Goal: Task Accomplishment & Management: Manage account settings

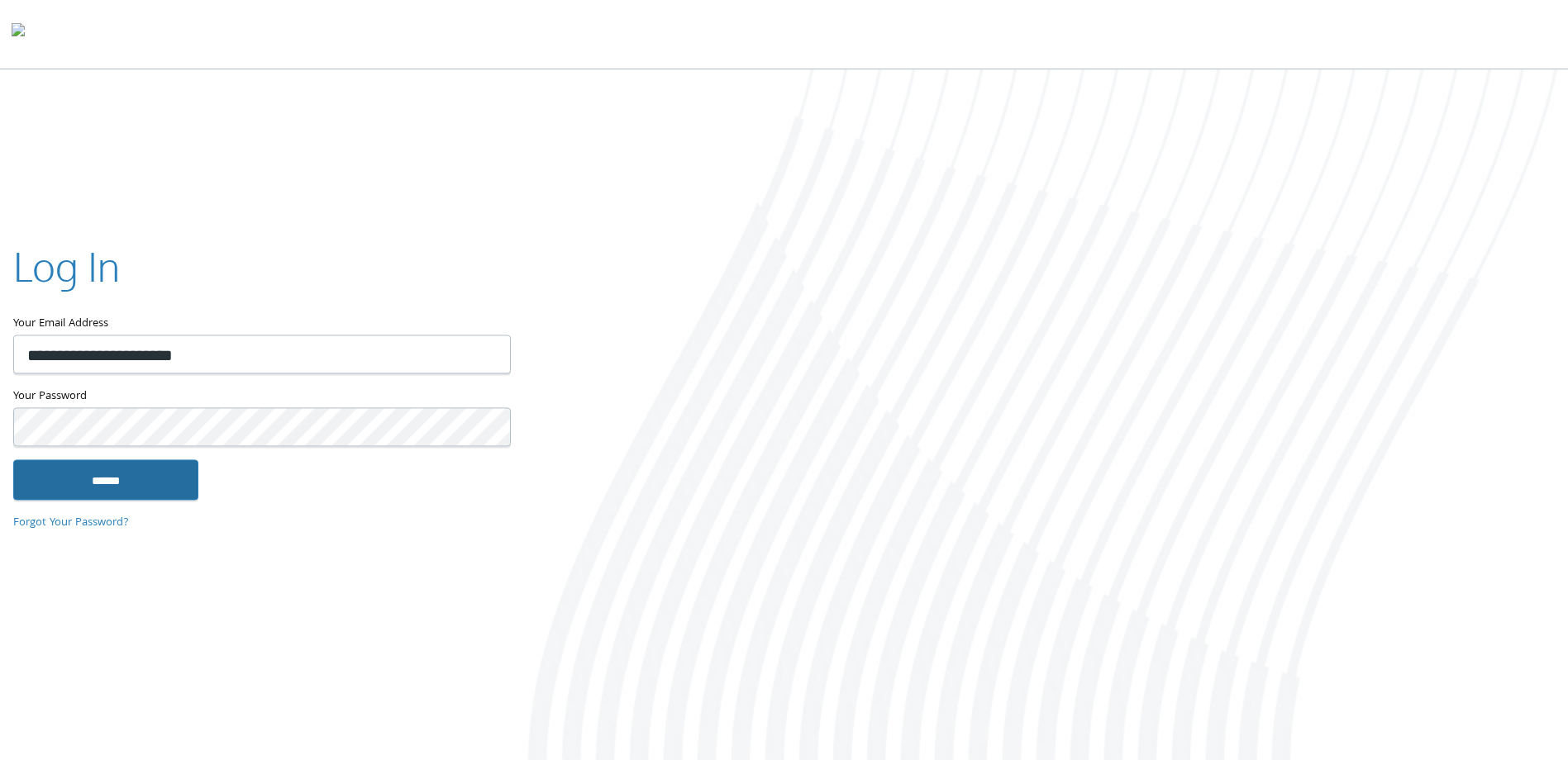
click at [173, 490] on input "******" at bounding box center [105, 480] width 186 height 40
type input "**********"
click at [193, 459] on div "Your Password This field is required" at bounding box center [261, 424] width 496 height 73
click at [177, 477] on input "******" at bounding box center [105, 480] width 186 height 40
